Goal: Find specific page/section: Find specific page/section

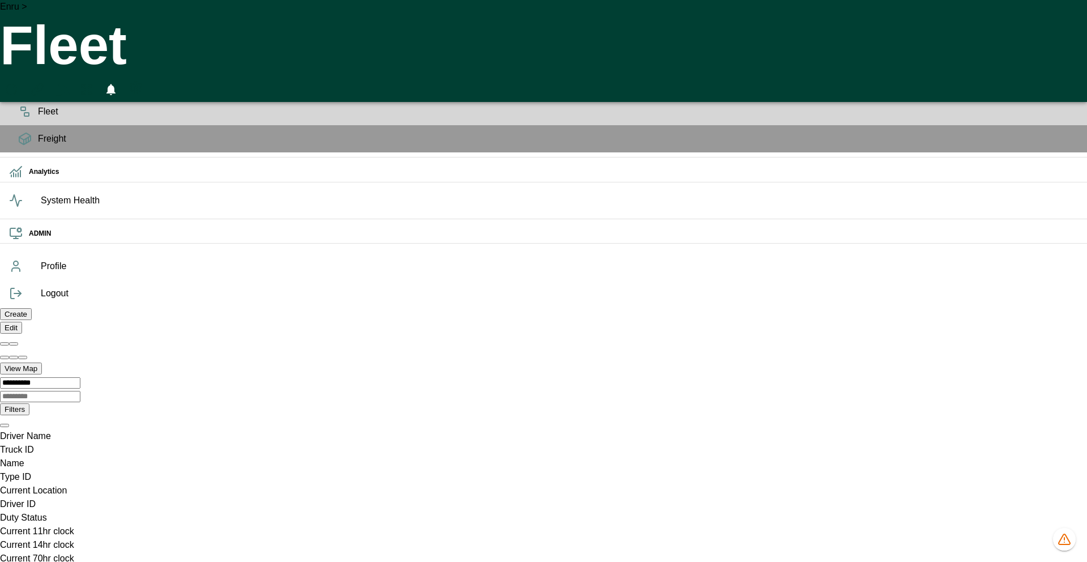
scroll to position [825, 0]
click at [71, 83] on icon "HomeTime Editor" at bounding box center [62, 92] width 18 height 18
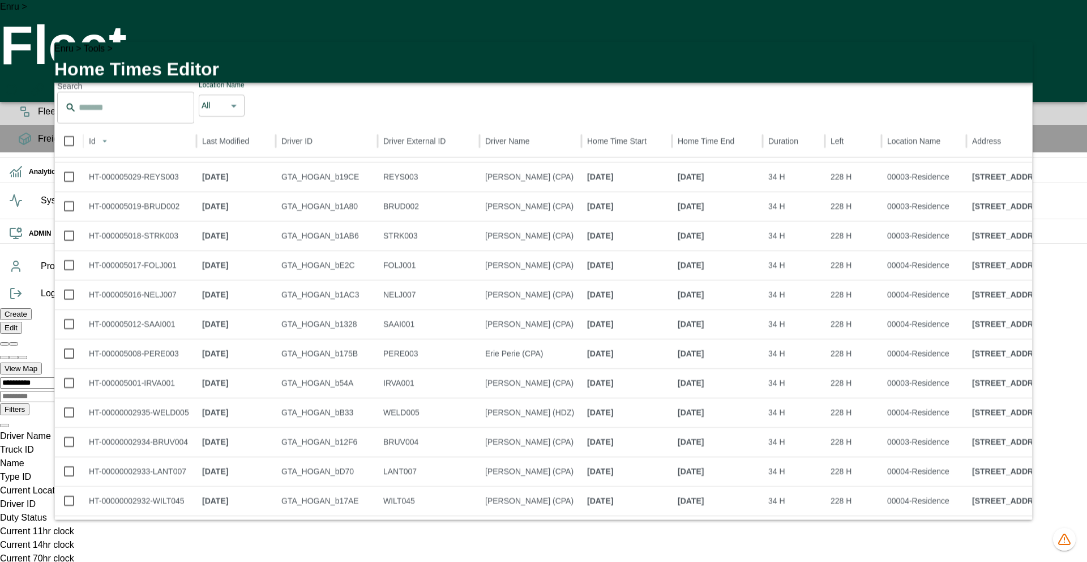
scroll to position [277, 0]
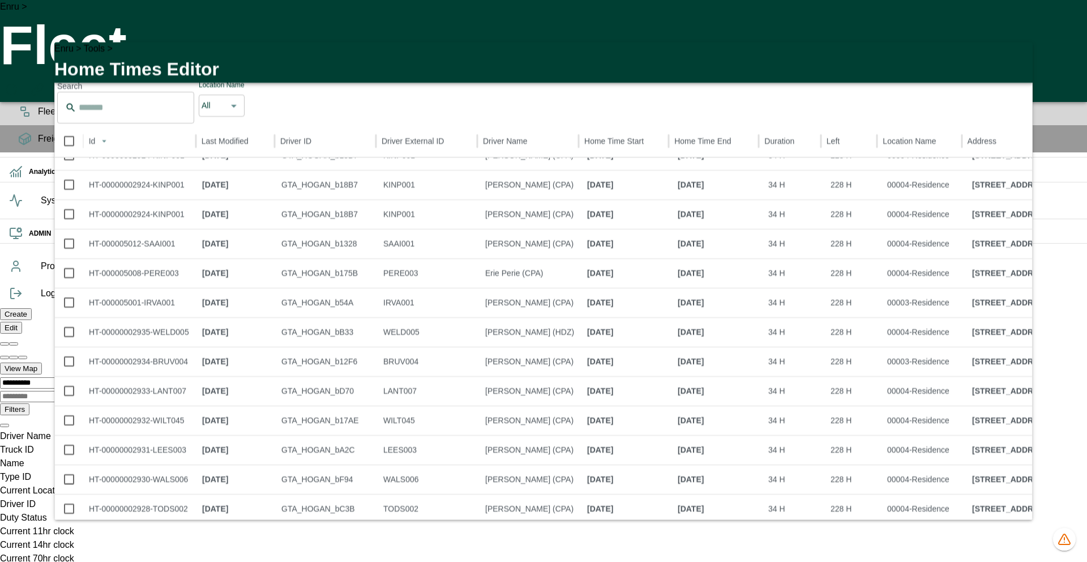
click at [1013, 56] on icon "button" at bounding box center [1017, 58] width 8 height 8
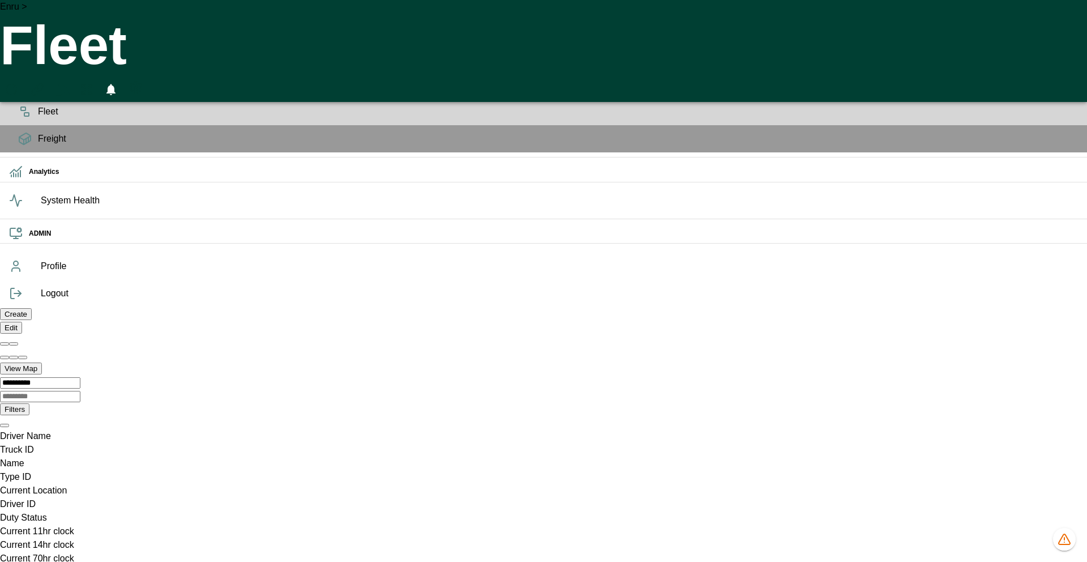
scroll to position [0, 48418]
click at [553, 18] on div "Enru > Fleet 0" at bounding box center [543, 51] width 1087 height 102
